Goal: Find specific page/section: Find specific page/section

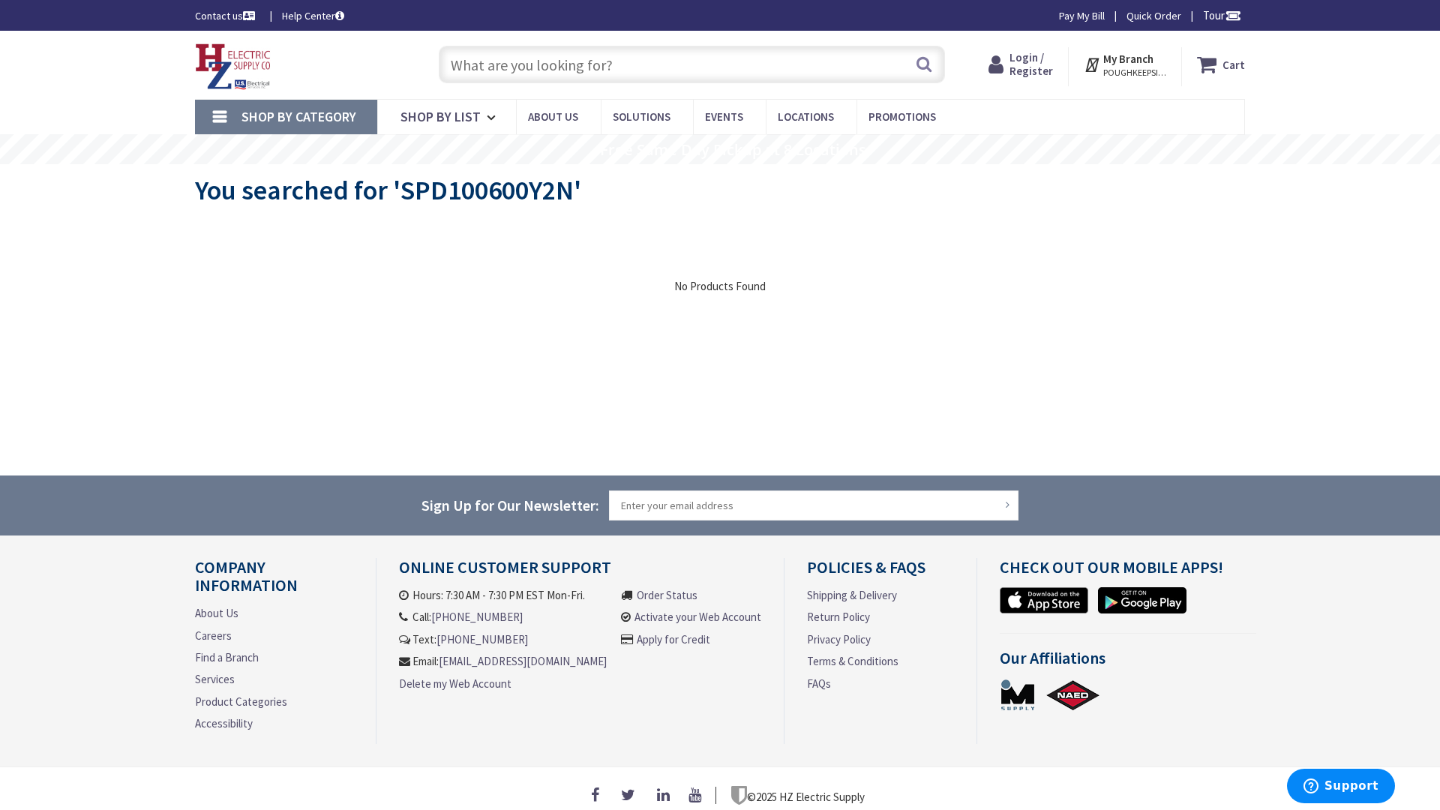
type input "Park Row, New York, NY 10038, USA"
